Goal: Find specific page/section: Find specific page/section

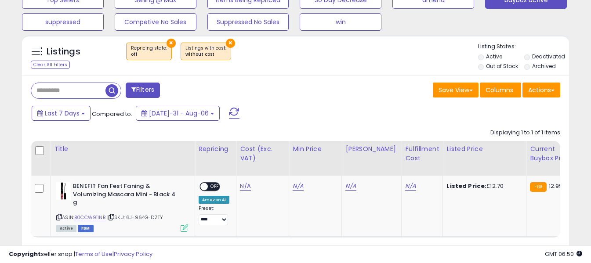
scroll to position [352, 0]
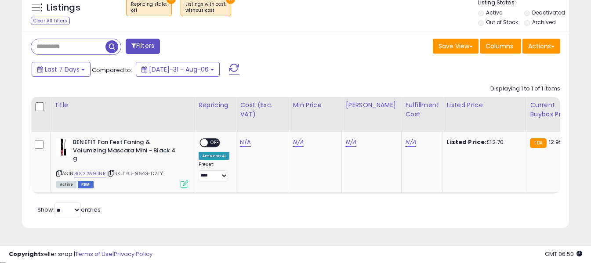
click at [229, 65] on span at bounding box center [234, 69] width 11 height 11
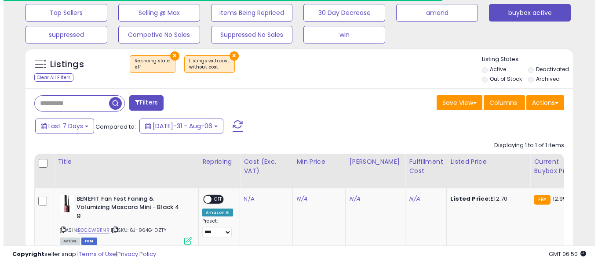
scroll to position [180, 317]
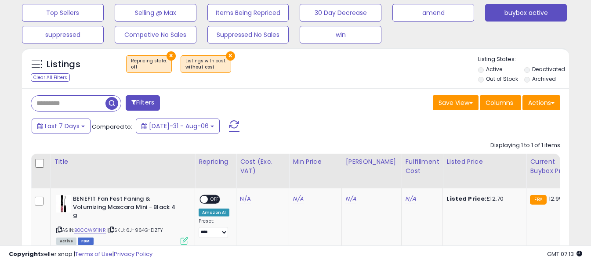
click at [229, 126] on span at bounding box center [234, 125] width 11 height 11
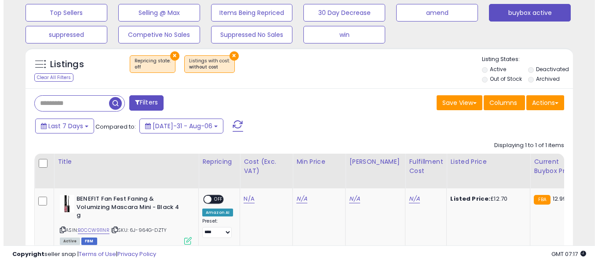
scroll to position [251, 0]
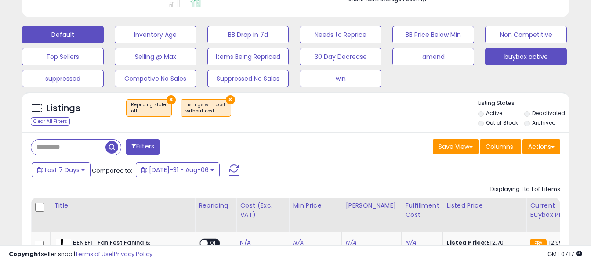
click at [79, 38] on button "Default" at bounding box center [63, 35] width 82 height 18
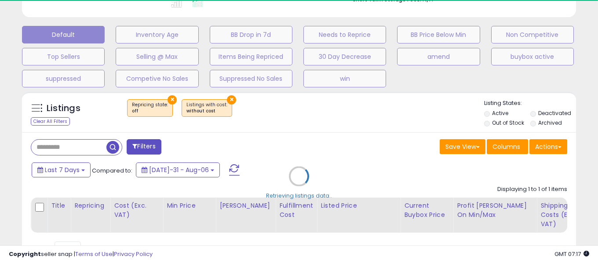
select select "**"
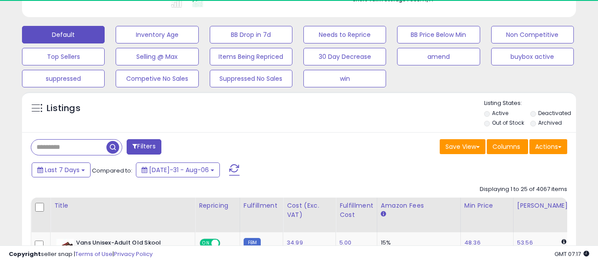
click at [97, 148] on input "text" at bounding box center [68, 147] width 75 height 15
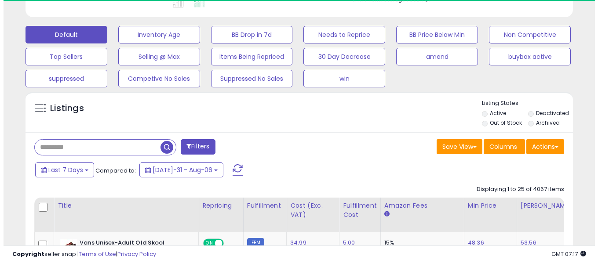
scroll to position [439326, 439189]
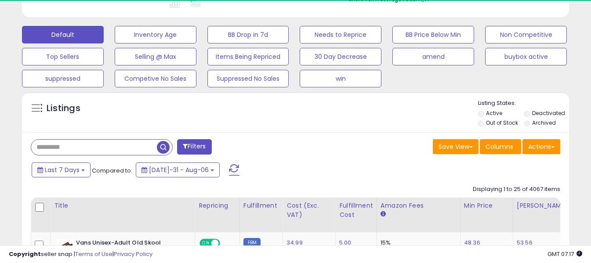
paste input "**********"
type input "**********"
click at [161, 148] on span "button" at bounding box center [163, 147] width 13 height 13
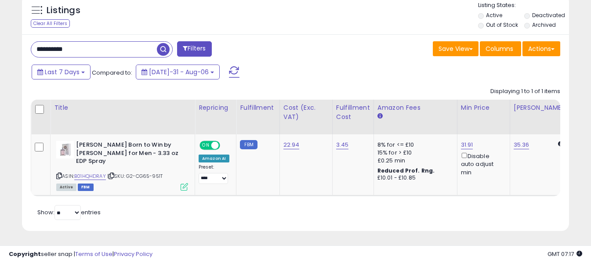
scroll to position [180, 317]
drag, startPoint x: 76, startPoint y: 145, endPoint x: 120, endPoint y: 147, distance: 44.0
click at [120, 147] on div "[PERSON_NAME] Born to Win by [PERSON_NAME] for Men - 3.33 oz EDP Spray" at bounding box center [122, 154] width 132 height 27
copy div "[PERSON_NAME] Born"
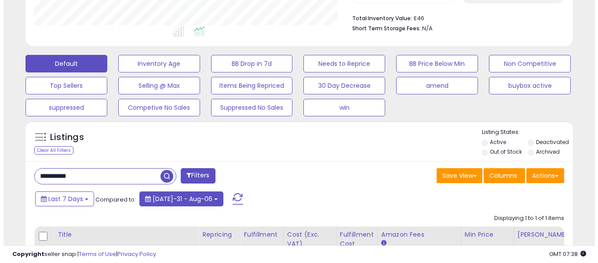
scroll to position [217, 0]
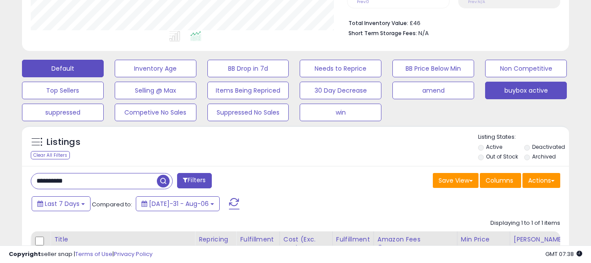
click at [196, 77] on button "buybox active" at bounding box center [156, 69] width 82 height 18
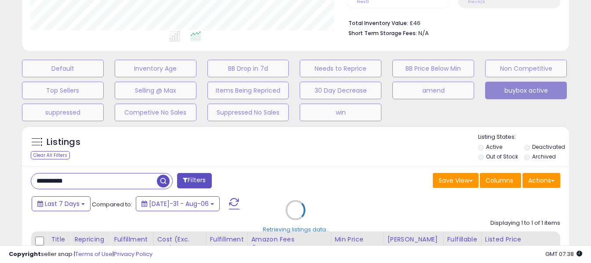
scroll to position [180, 320]
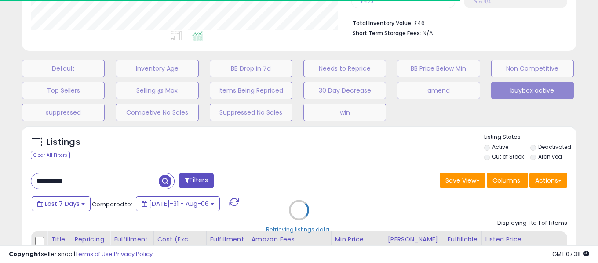
select select "**"
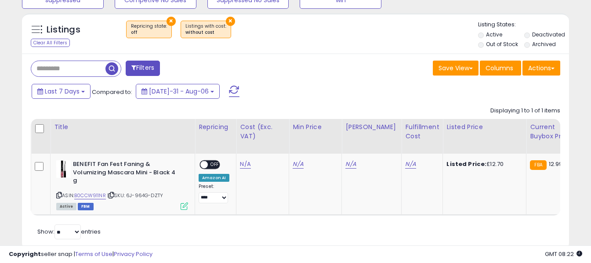
scroll to position [349, 0]
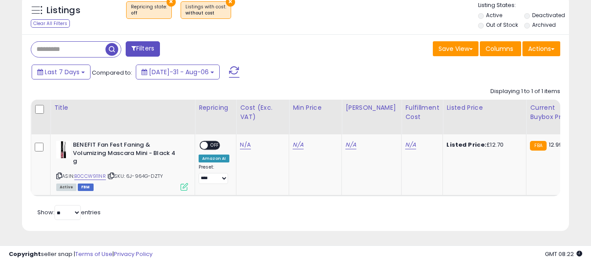
click at [229, 74] on span at bounding box center [234, 71] width 11 height 11
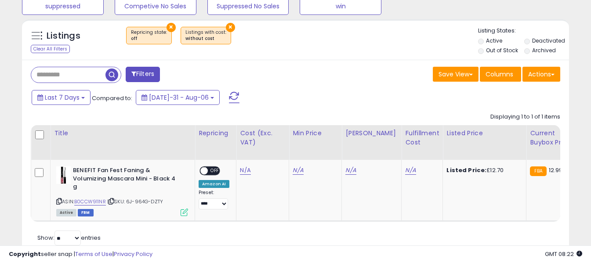
scroll to position [339, 0]
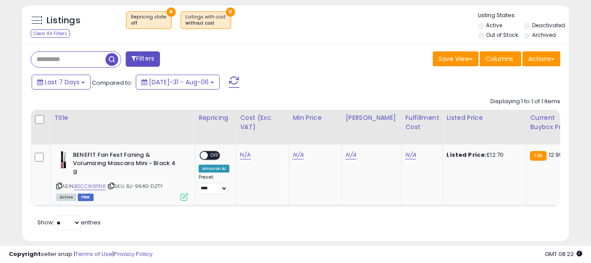
click at [229, 80] on span at bounding box center [234, 81] width 11 height 11
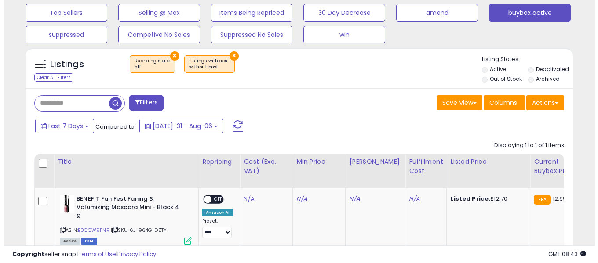
scroll to position [180, 317]
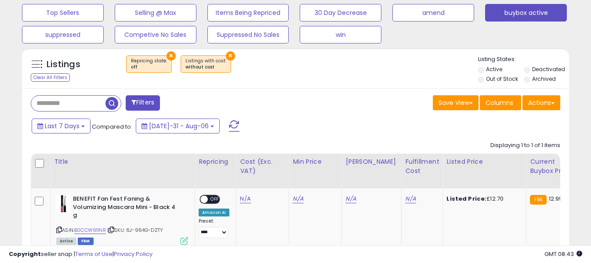
click at [223, 133] on button at bounding box center [234, 126] width 22 height 18
click at [229, 126] on span at bounding box center [234, 125] width 11 height 11
click at [229, 124] on span at bounding box center [234, 125] width 11 height 11
click at [229, 127] on span at bounding box center [234, 125] width 11 height 11
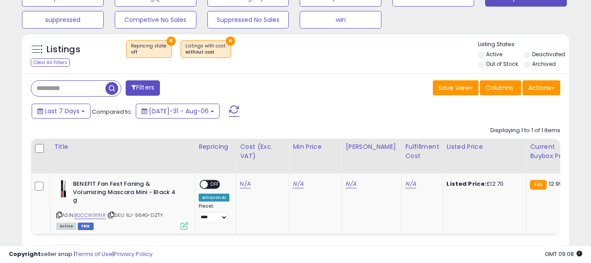
scroll to position [295, 0]
